Goal: Check status: Check status

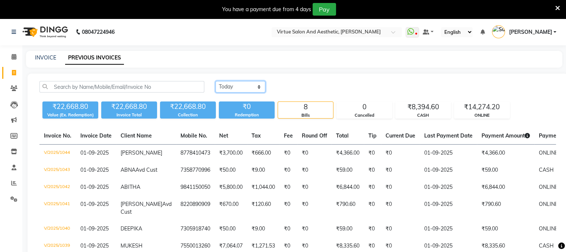
click at [228, 84] on select "[DATE] [DATE] Custom Range" at bounding box center [240, 87] width 50 height 12
select select "[DATE]"
click at [215, 81] on select "[DATE] [DATE] Custom Range" at bounding box center [240, 87] width 50 height 12
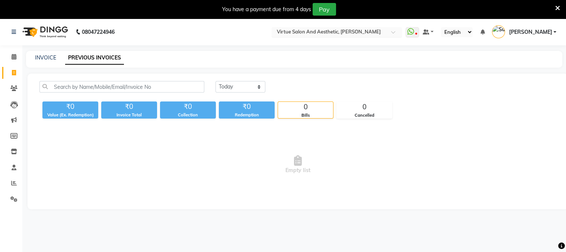
click at [362, 32] on input "text" at bounding box center [329, 32] width 108 height 7
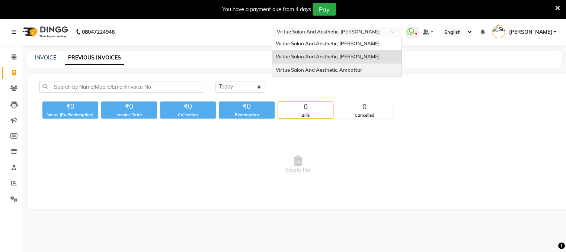
click at [354, 70] on span "Virtue Salon And Aesthetic, Ambattur" at bounding box center [319, 70] width 86 height 6
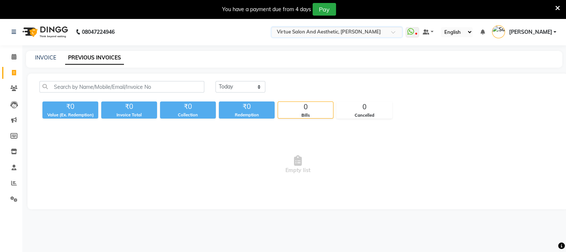
click at [356, 32] on input "text" at bounding box center [329, 32] width 108 height 7
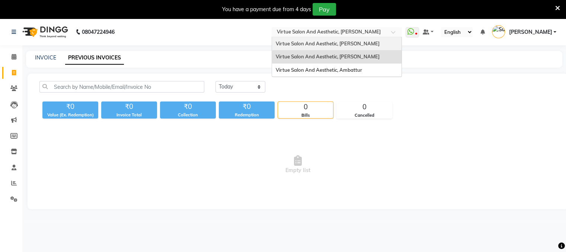
click at [358, 45] on span "Virtue Salon And Aesthetic, [PERSON_NAME]" at bounding box center [328, 44] width 104 height 6
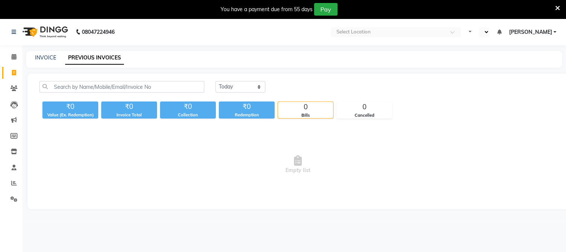
select select "en"
